Goal: Transaction & Acquisition: Purchase product/service

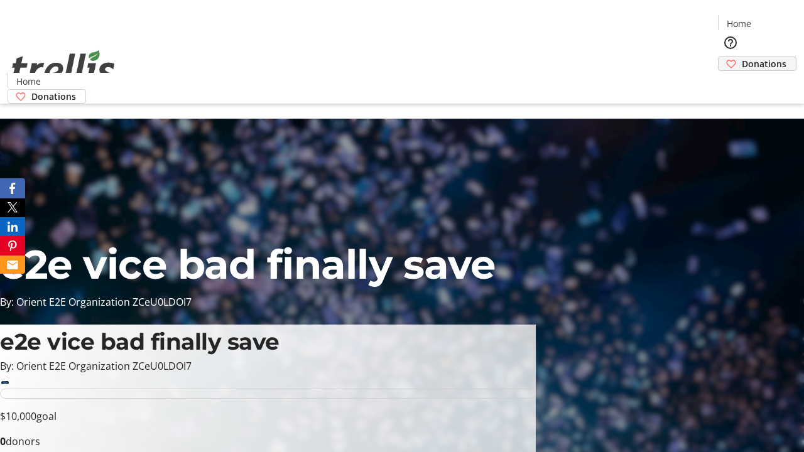
click at [741, 57] on span "Donations" at bounding box center [763, 63] width 45 height 13
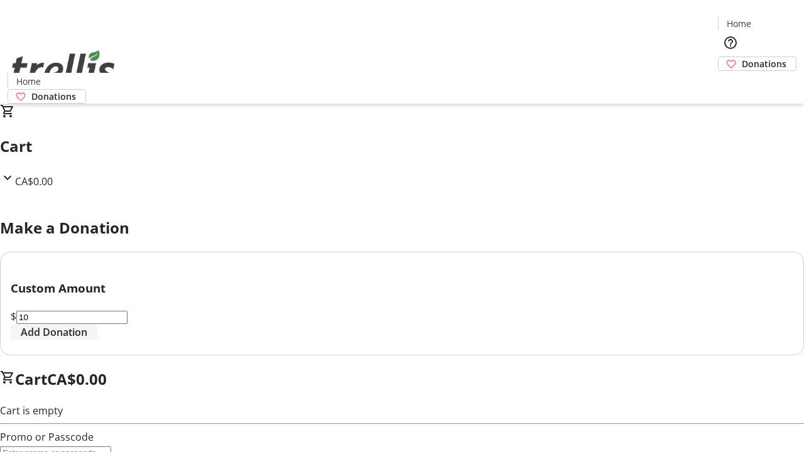
click at [87, 340] on span "Add Donation" at bounding box center [54, 332] width 67 height 15
